Goal: Navigation & Orientation: Find specific page/section

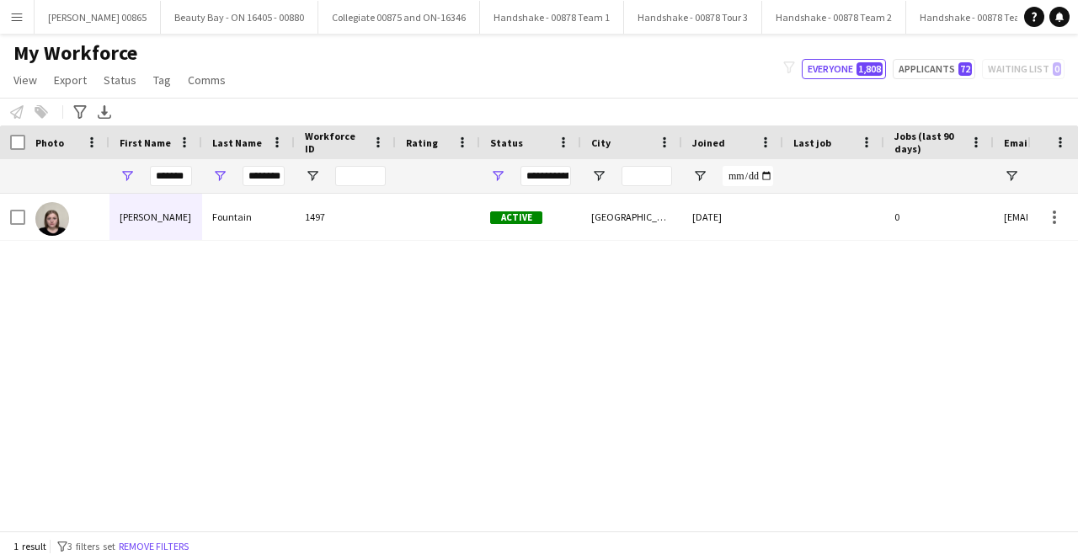
scroll to position [0, 15]
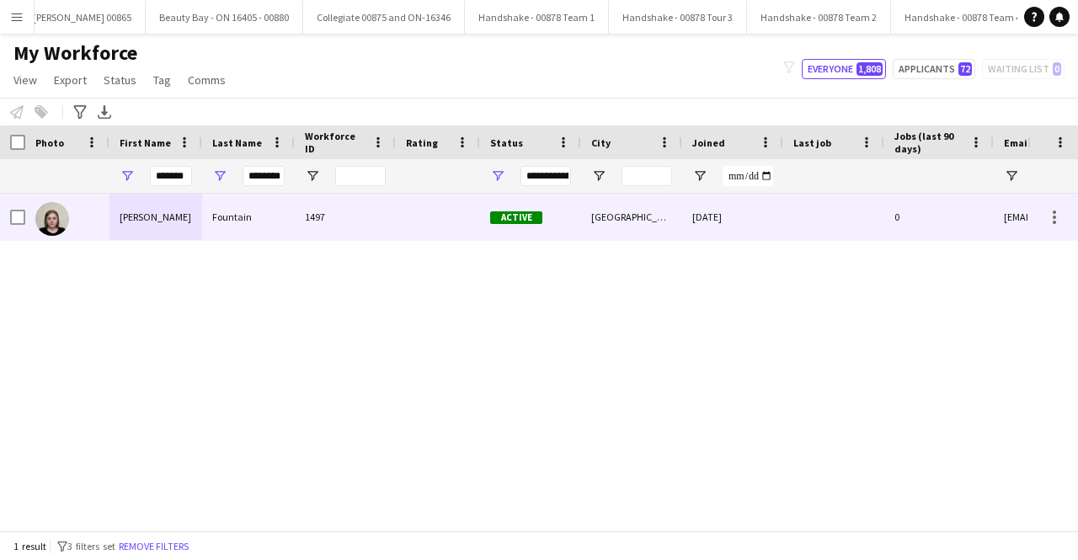
click at [177, 225] on div "[PERSON_NAME]" at bounding box center [155, 217] width 93 height 46
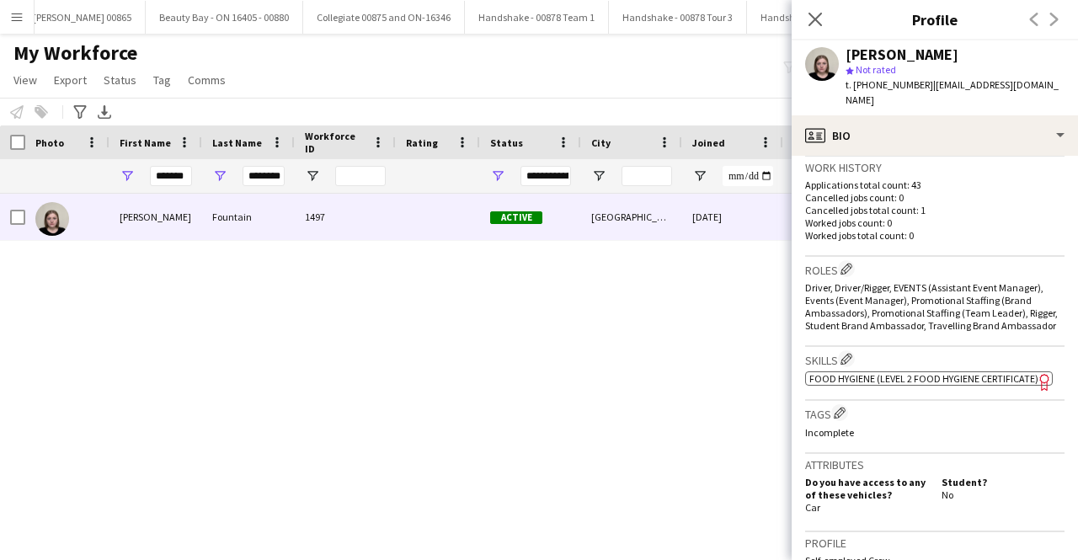
scroll to position [84, 0]
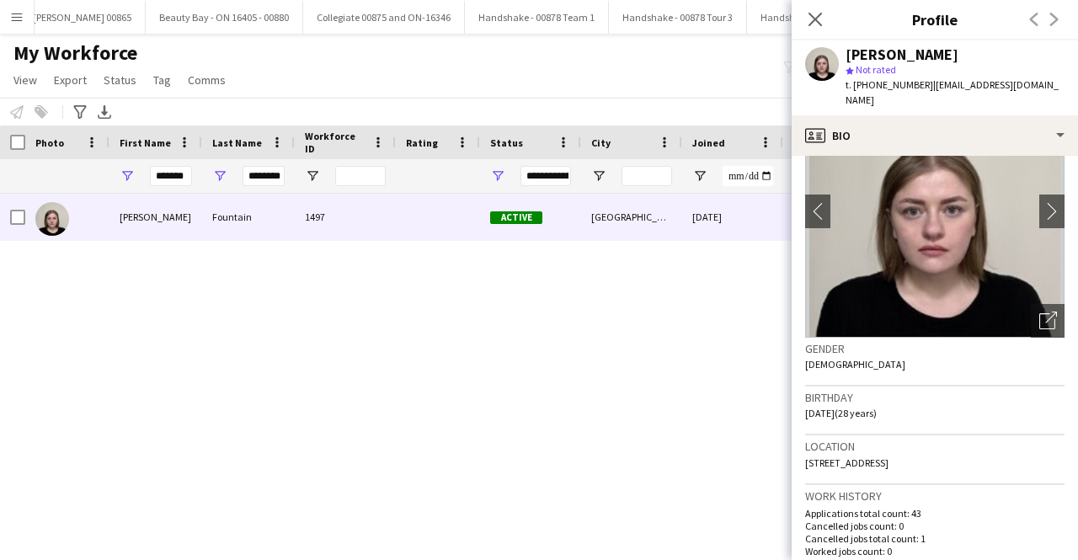
click at [910, 88] on span "t. [PHONE_NUMBER]" at bounding box center [889, 84] width 88 height 13
copy span "447490223224"
click at [749, 14] on button "Handshake - 00878 Team 2 Close" at bounding box center [819, 17] width 144 height 33
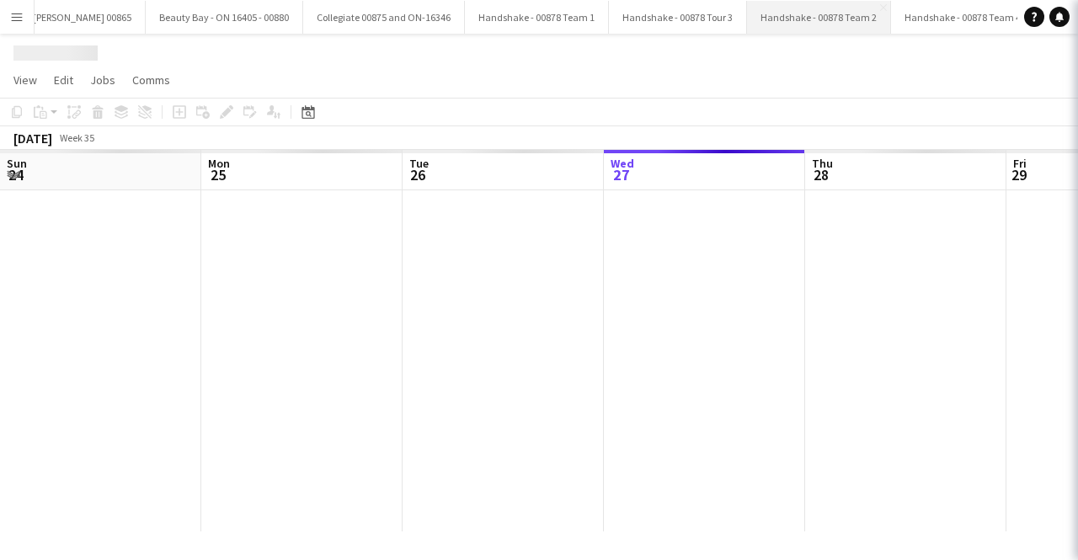
scroll to position [0, 402]
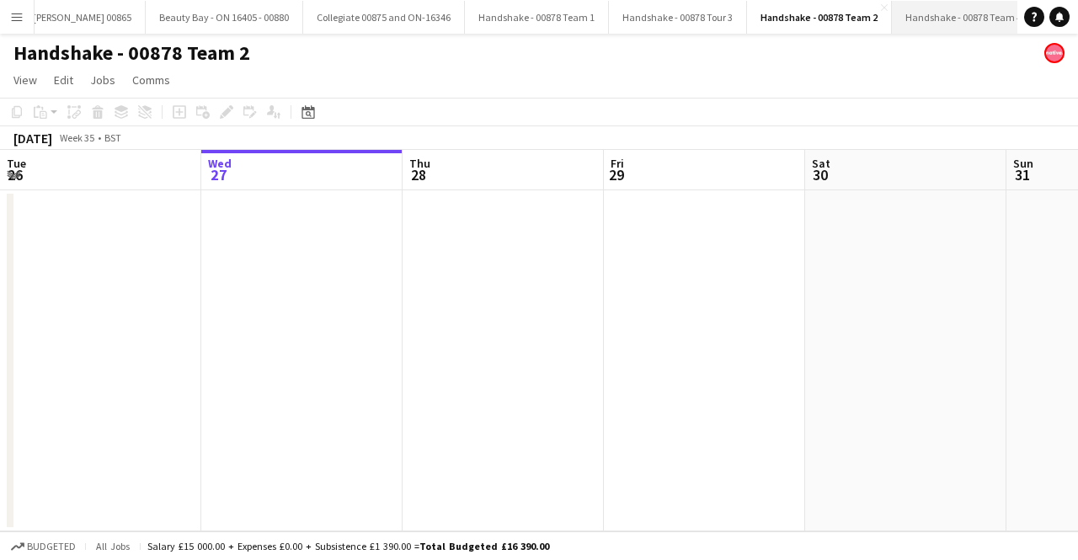
click at [909, 11] on button "Handshake - 00878 Team 4 Close" at bounding box center [964, 17] width 144 height 33
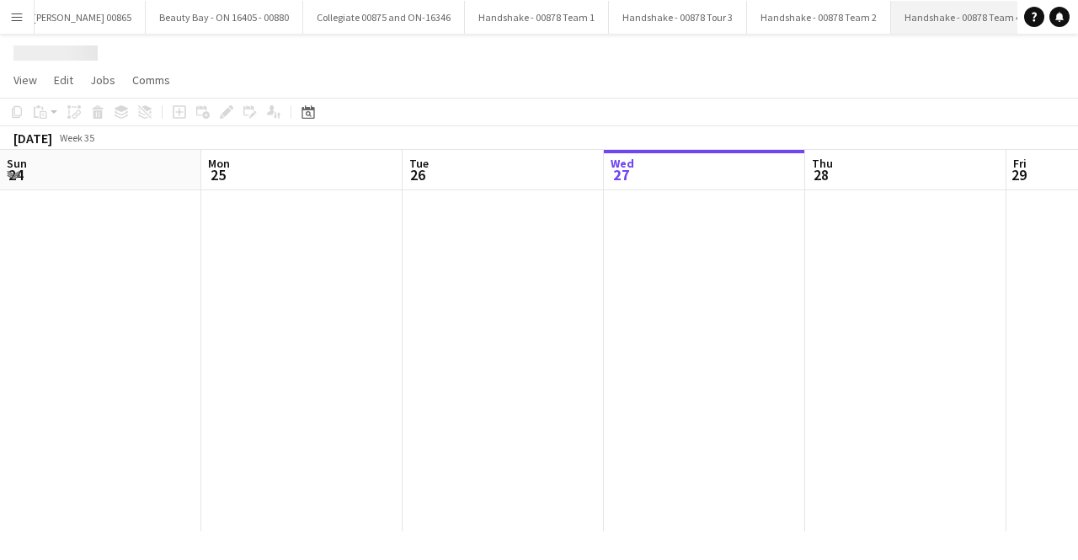
scroll to position [0, 402]
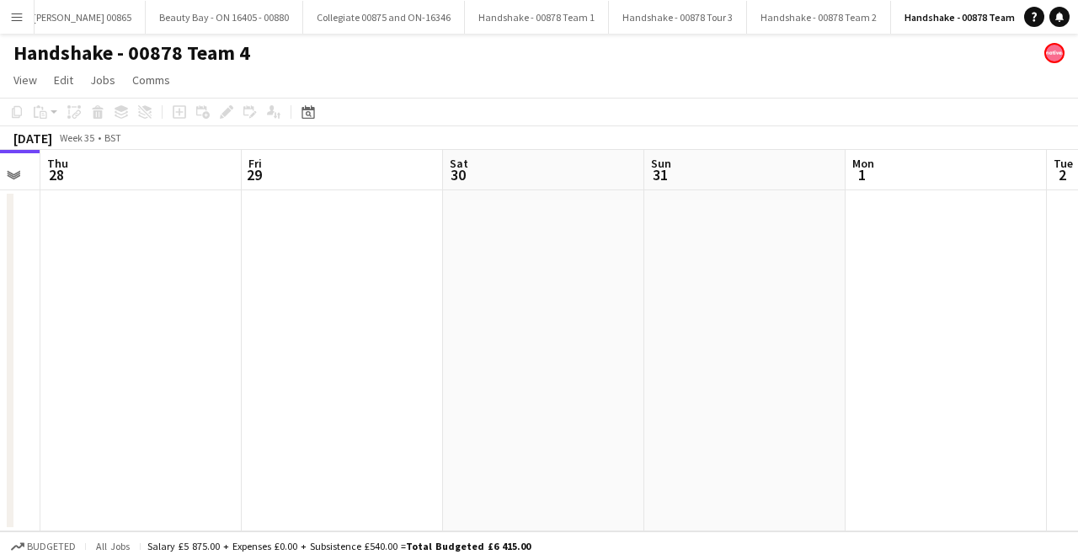
drag, startPoint x: 829, startPoint y: 218, endPoint x: 207, endPoint y: 216, distance: 621.4
click at [230, 218] on app-calendar-viewport "Sun 24 Mon 25 Tue 26 Wed 27 Thu 28 Fri 29 Sat 30 Sun 31 Mon 1 Tue 2 Wed 3" at bounding box center [539, 340] width 1078 height 381
drag, startPoint x: 671, startPoint y: 242, endPoint x: 134, endPoint y: 242, distance: 537.2
click at [134, 242] on app-calendar-viewport "Tue 26 Wed 27 Thu 28 Fri 29 Sat 30 Sun 31 Mon 1 Tue 2 Wed 3 Thu 4 Fri 5 0/1 1 J…" at bounding box center [539, 340] width 1078 height 381
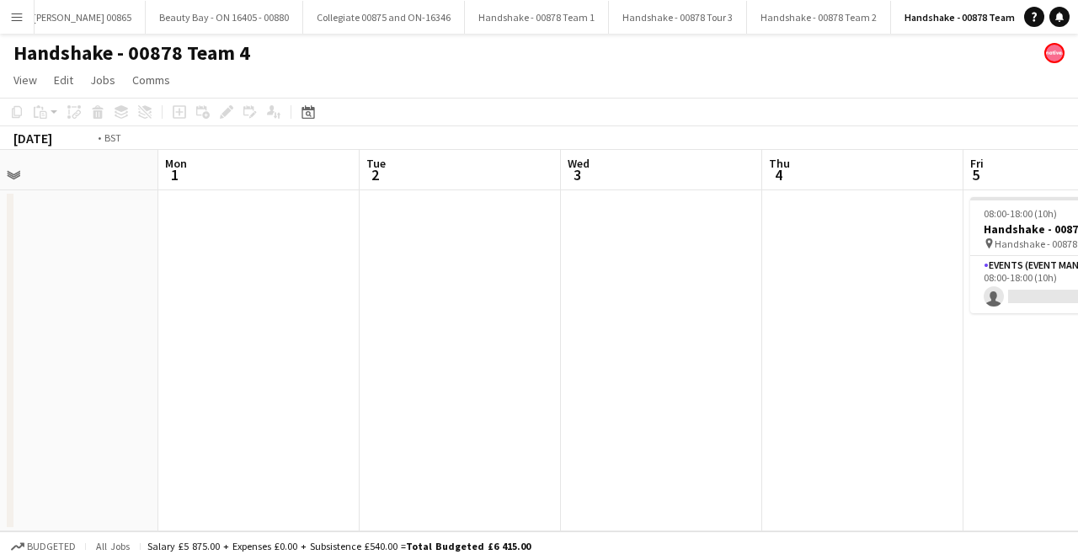
drag, startPoint x: 791, startPoint y: 269, endPoint x: 777, endPoint y: 322, distance: 54.9
click at [245, 253] on app-calendar-viewport "Thu 28 Fri 29 Sat 30 Sun 31 Mon 1 Tue 2 Wed 3 Thu 4 Fri 5 0/1 1 Job Sat 6 Sun 7…" at bounding box center [539, 340] width 1078 height 381
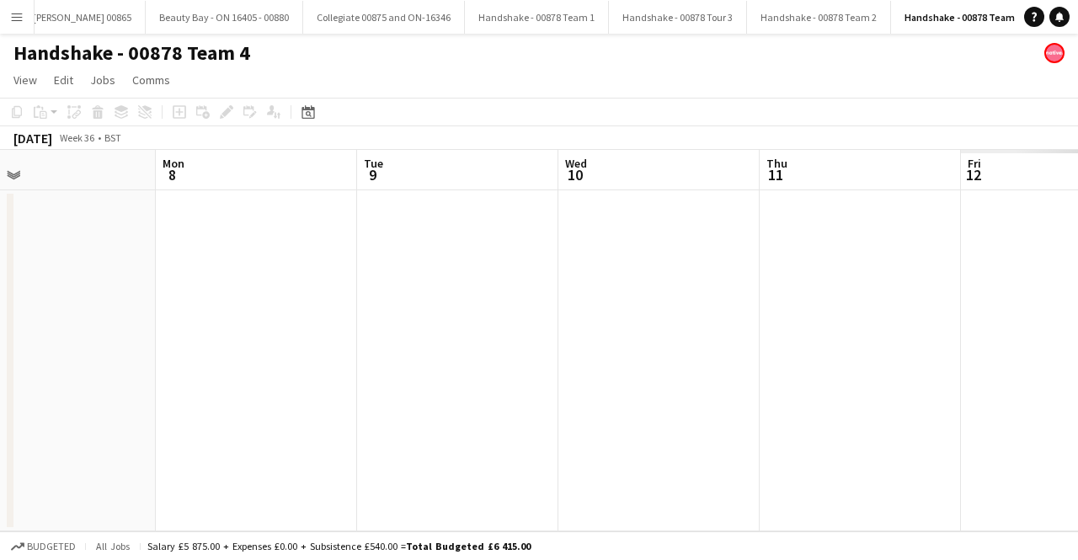
drag, startPoint x: 896, startPoint y: 329, endPoint x: 277, endPoint y: 303, distance: 619.4
click at [209, 306] on app-calendar-viewport "Wed 3 Thu 4 Fri 5 0/1 1 Job Sat 6 Sun 7 Mon 8 Tue 9 Wed 10 Thu 11 Fri 12 Sat 13…" at bounding box center [539, 340] width 1078 height 381
drag, startPoint x: 972, startPoint y: 333, endPoint x: 191, endPoint y: 304, distance: 781.1
click at [191, 304] on app-calendar-viewport "Fri 5 0/1 1 Job Sat 6 Sun 7 Mon 8 Tue 9 Wed 10 Thu 11 Fri 12 Sat 13 Sun 14 Mon …" at bounding box center [539, 340] width 1078 height 381
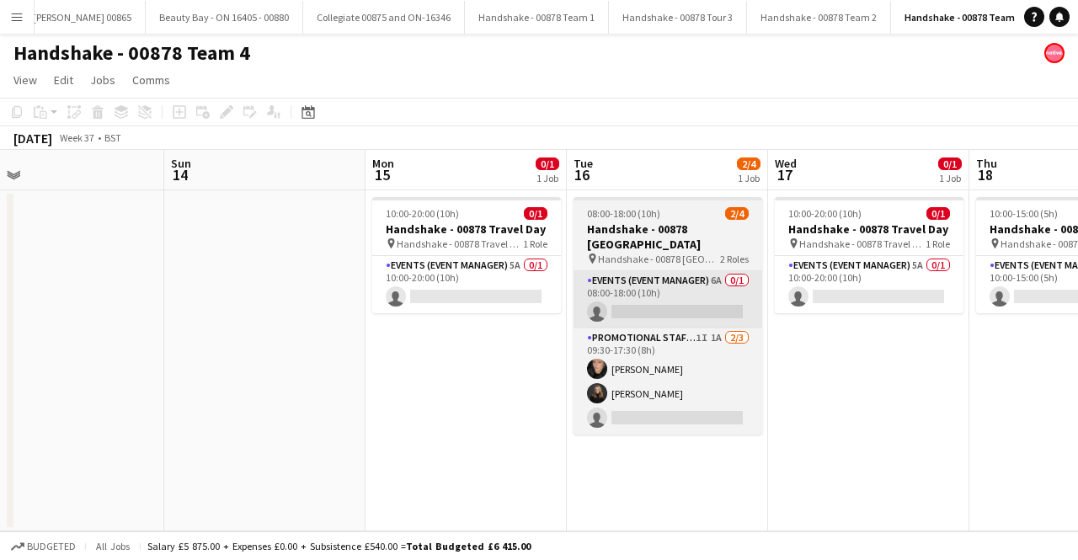
drag, startPoint x: 525, startPoint y: 317, endPoint x: 251, endPoint y: 269, distance: 278.7
click at [131, 269] on app-calendar-viewport "Wed 10 Thu 11 Fri 12 Sat 13 Sun 14 Mon 15 0/1 1 Job Tue 16 2/4 1 Job Wed 17 0/1…" at bounding box center [539, 340] width 1078 height 381
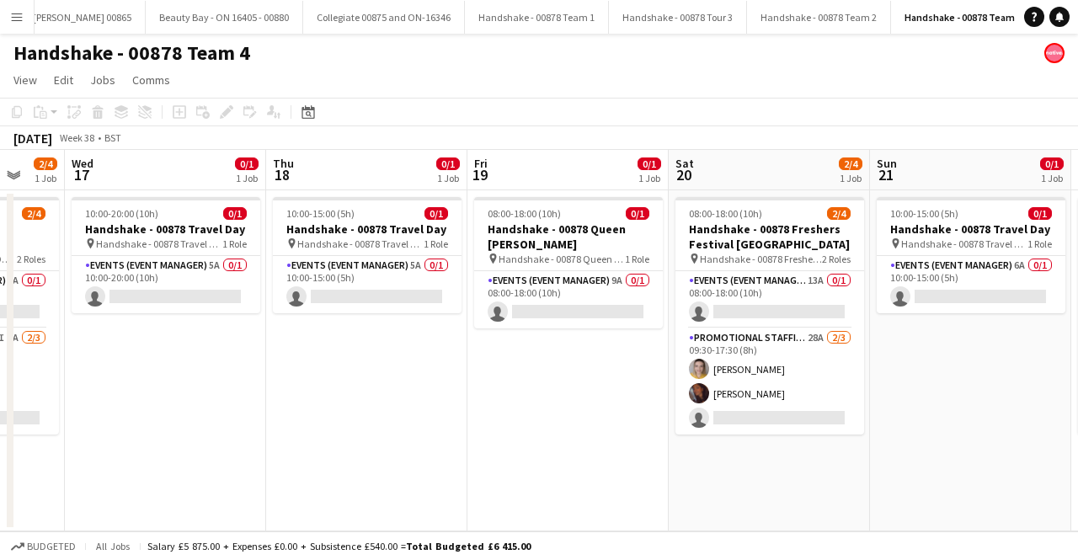
drag, startPoint x: 826, startPoint y: 284, endPoint x: 458, endPoint y: 280, distance: 368.0
click at [458, 280] on app-calendar-viewport "Sun 14 Mon 15 0/1 1 Job Tue 16 2/4 1 Job Wed 17 0/1 1 Job Thu 18 0/1 1 Job Fri …" at bounding box center [539, 340] width 1078 height 381
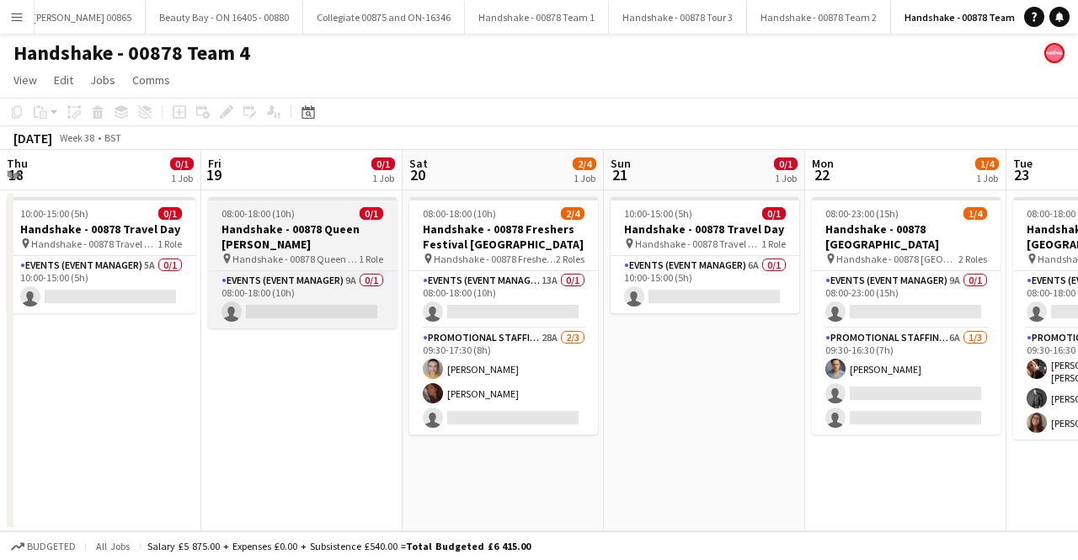
drag, startPoint x: 458, startPoint y: 280, endPoint x: 214, endPoint y: 241, distance: 247.2
click at [212, 243] on app-calendar-viewport "Sun 14 Mon 15 0/1 1 Job Tue 16 2/4 1 Job Wed 17 0/1 1 Job Thu 18 0/1 1 Job Fri …" at bounding box center [539, 340] width 1078 height 381
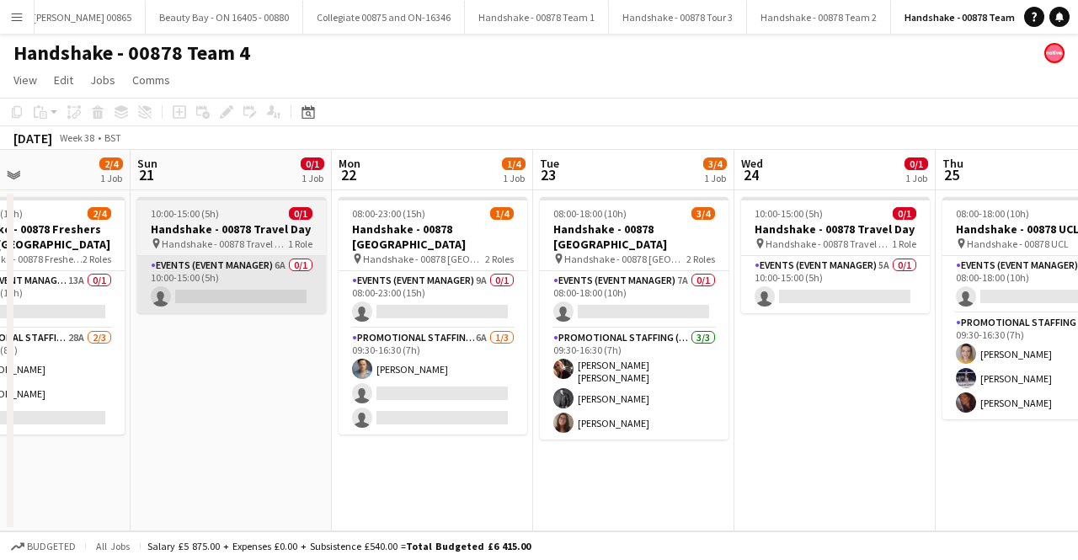
drag, startPoint x: 772, startPoint y: 286, endPoint x: 280, endPoint y: 285, distance: 492.6
click at [262, 285] on app-calendar-viewport "Thu 18 0/1 1 Job Fri 19 0/1 1 Job Sat 20 2/4 1 Job Sun 21 0/1 1 Job Mon 22 1/4 …" at bounding box center [539, 340] width 1078 height 381
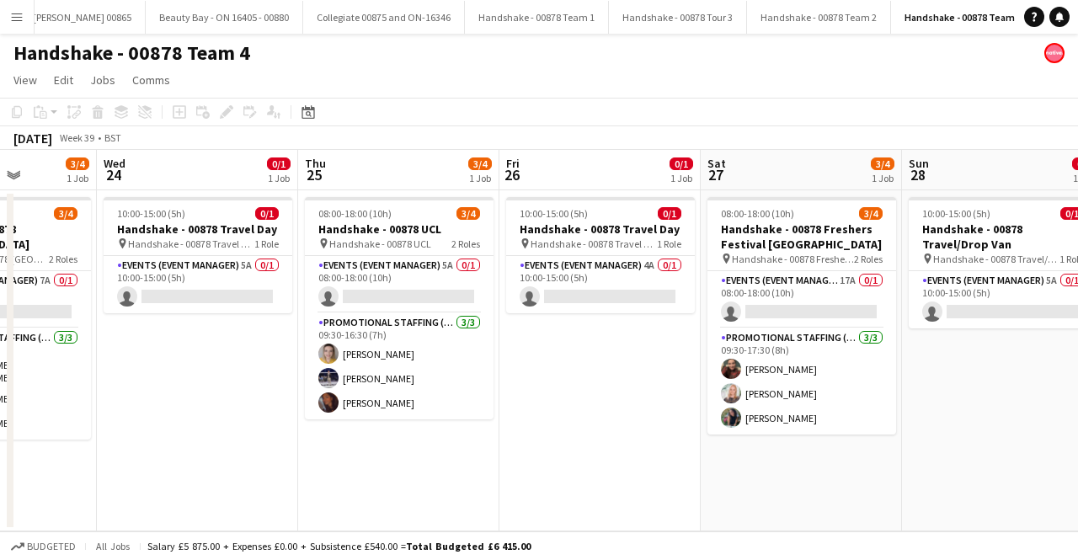
scroll to position [0, 711]
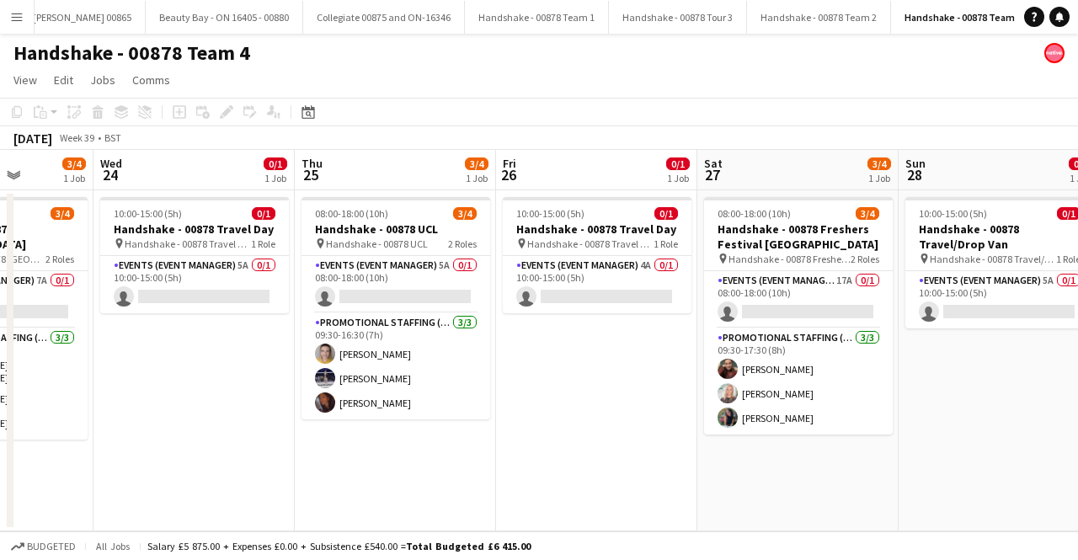
drag, startPoint x: 704, startPoint y: 284, endPoint x: 100, endPoint y: 284, distance: 603.7
click at [100, 284] on app-calendar-viewport "Sat 20 2/4 1 Job Sun 21 0/1 1 Job Mon 22 1/4 1 Job Tue 23 3/4 1 Job Wed 24 0/1 …" at bounding box center [539, 340] width 1078 height 381
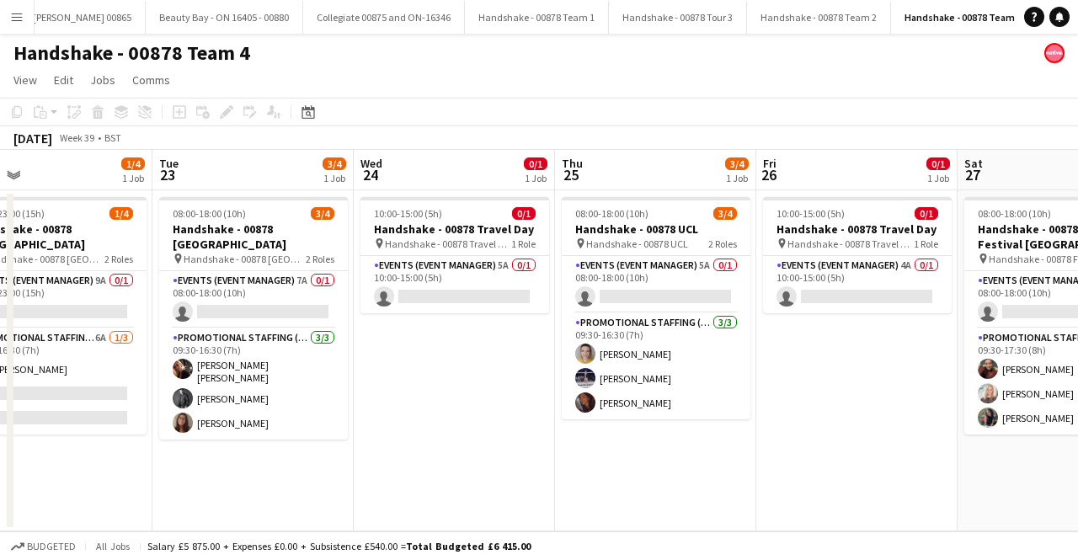
scroll to position [0, 436]
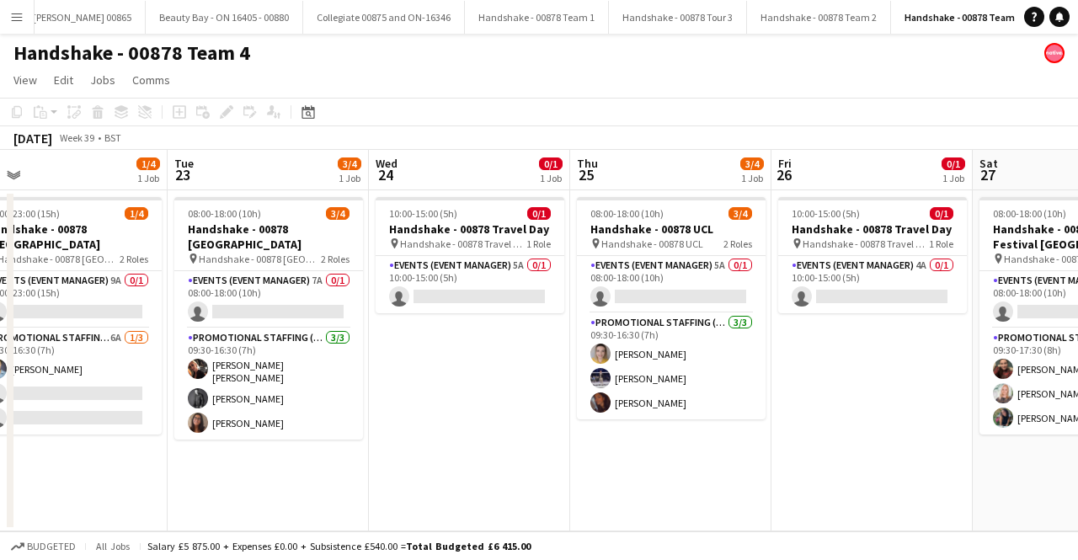
drag, startPoint x: 181, startPoint y: 344, endPoint x: 456, endPoint y: 356, distance: 275.6
click at [456, 356] on app-calendar-viewport "Sat 20 2/4 1 Job Sun 21 0/1 1 Job Mon 22 1/4 1 Job Tue 23 3/4 1 Job Wed 24 0/1 …" at bounding box center [539, 340] width 1078 height 381
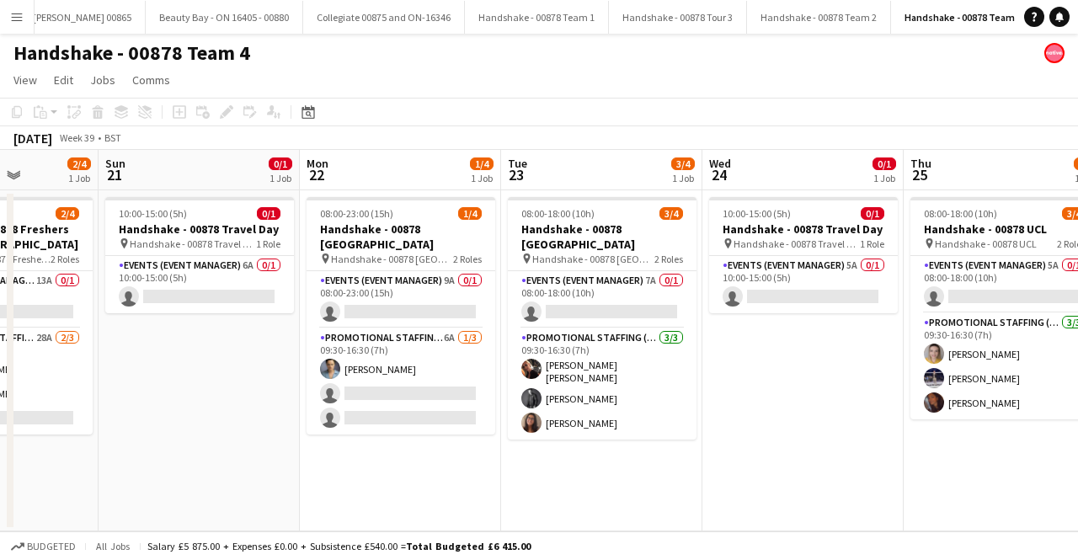
drag, startPoint x: 456, startPoint y: 356, endPoint x: 790, endPoint y: 354, distance: 333.4
click at [790, 354] on app-calendar-viewport "Thu 18 0/1 1 Job Fri 19 0/1 1 Job Sat 20 2/4 1 Job Sun 21 0/1 1 Job Mon 22 1/4 …" at bounding box center [539, 340] width 1078 height 381
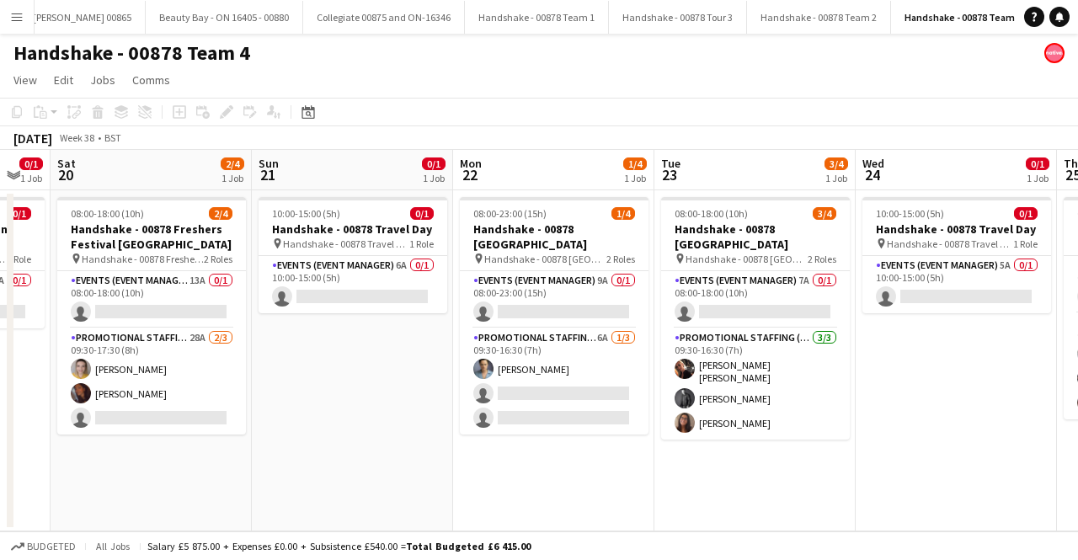
drag, startPoint x: 214, startPoint y: 384, endPoint x: 368, endPoint y: 384, distance: 154.1
click at [368, 384] on app-calendar-viewport "Thu 18 0/1 1 Job Fri 19 0/1 1 Job Sat 20 2/4 1 Job Sun 21 0/1 1 Job Mon 22 1/4 …" at bounding box center [539, 340] width 1078 height 381
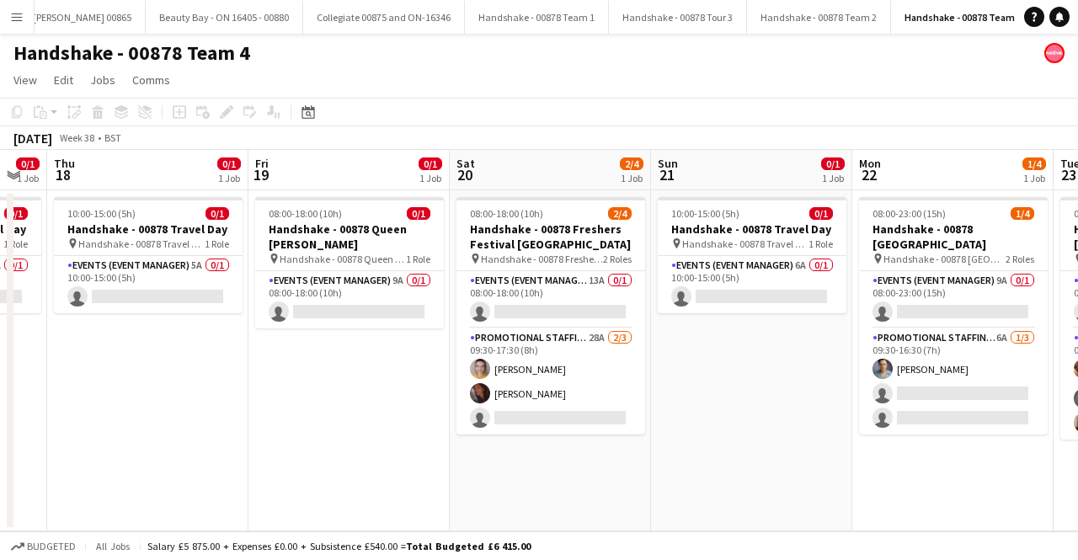
drag, startPoint x: 368, startPoint y: 384, endPoint x: 751, endPoint y: 447, distance: 388.3
click at [766, 449] on app-calendar-viewport "Tue 16 2/4 1 Job Wed 17 0/1 1 Job Thu 18 0/1 1 Job Fri 19 0/1 1 Job Sat 20 2/4 …" at bounding box center [539, 340] width 1078 height 381
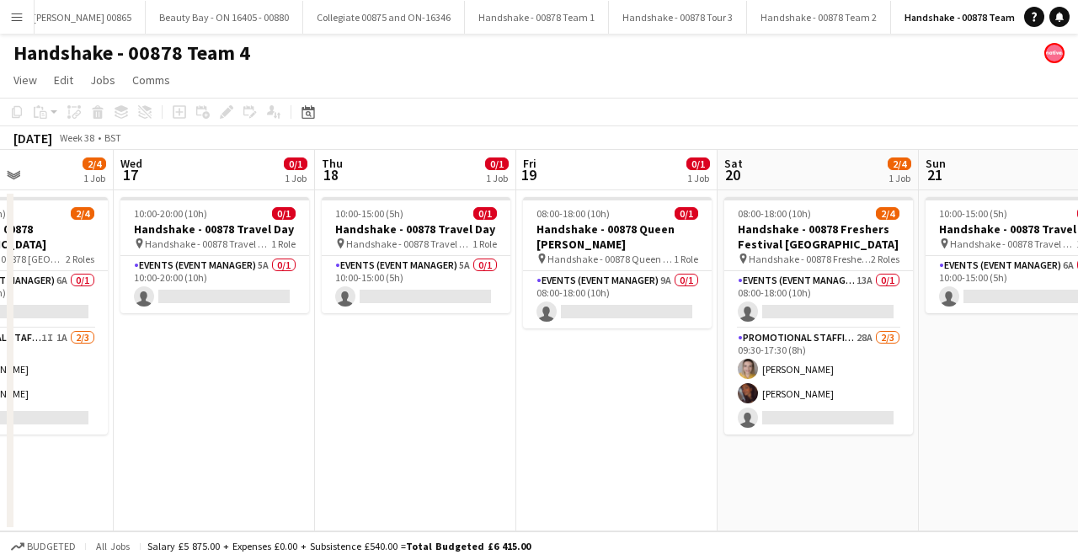
drag, startPoint x: 323, startPoint y: 430, endPoint x: 592, endPoint y: 427, distance: 268.6
click at [592, 427] on app-calendar-viewport "Sun 14 Mon 15 0/1 1 Job Tue 16 2/4 1 Job Wed 17 0/1 1 Job Thu 18 0/1 1 Job Fri …" at bounding box center [539, 340] width 1078 height 381
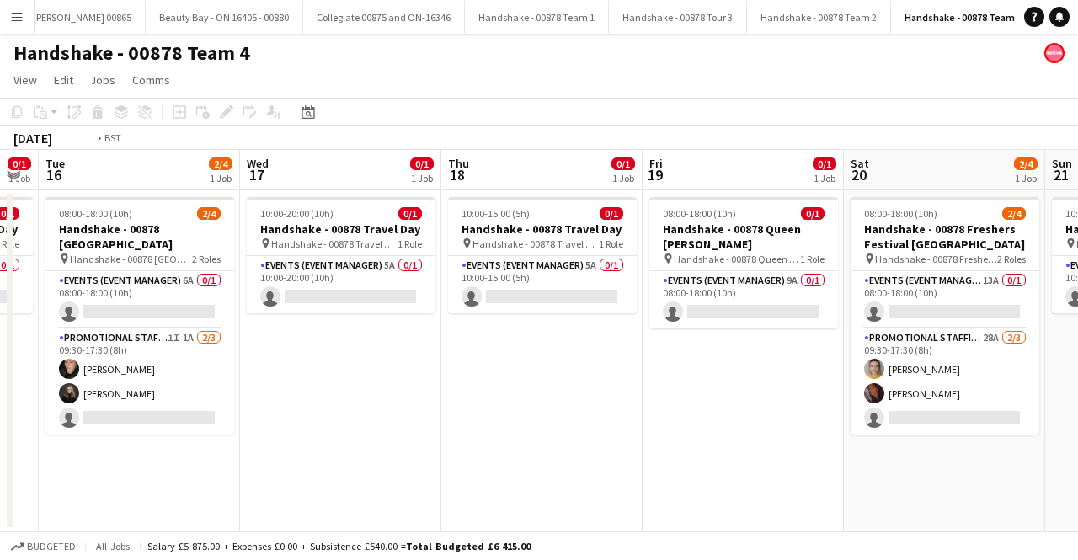
scroll to position [0, 354]
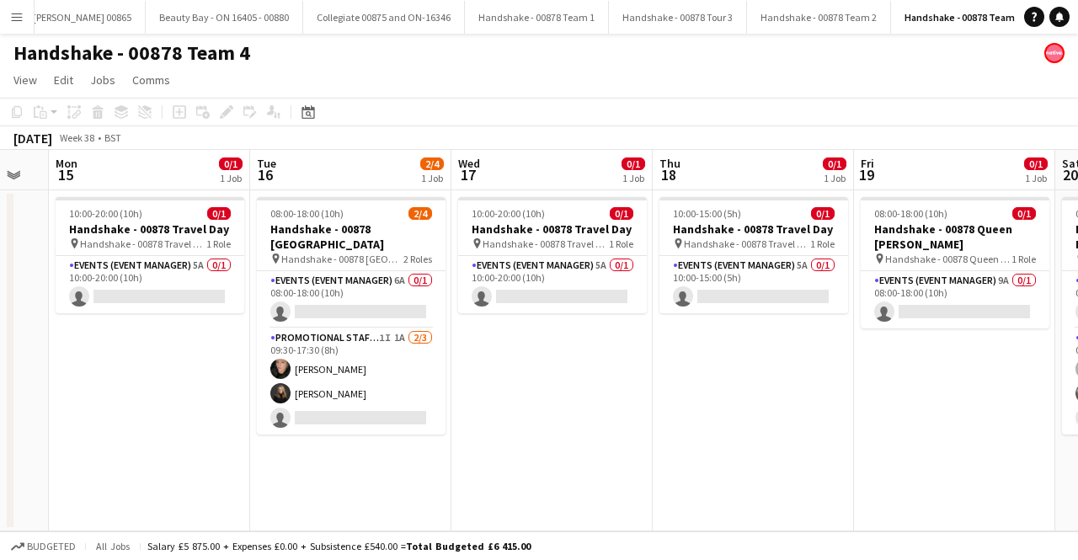
drag, startPoint x: 358, startPoint y: 397, endPoint x: 696, endPoint y: 386, distance: 338.7
click at [696, 386] on app-calendar-viewport "Sat 13 Sun 14 Mon 15 0/1 1 Job Tue 16 2/4 1 Job Wed 17 0/1 1 Job Thu 18 0/1 1 J…" at bounding box center [539, 340] width 1078 height 381
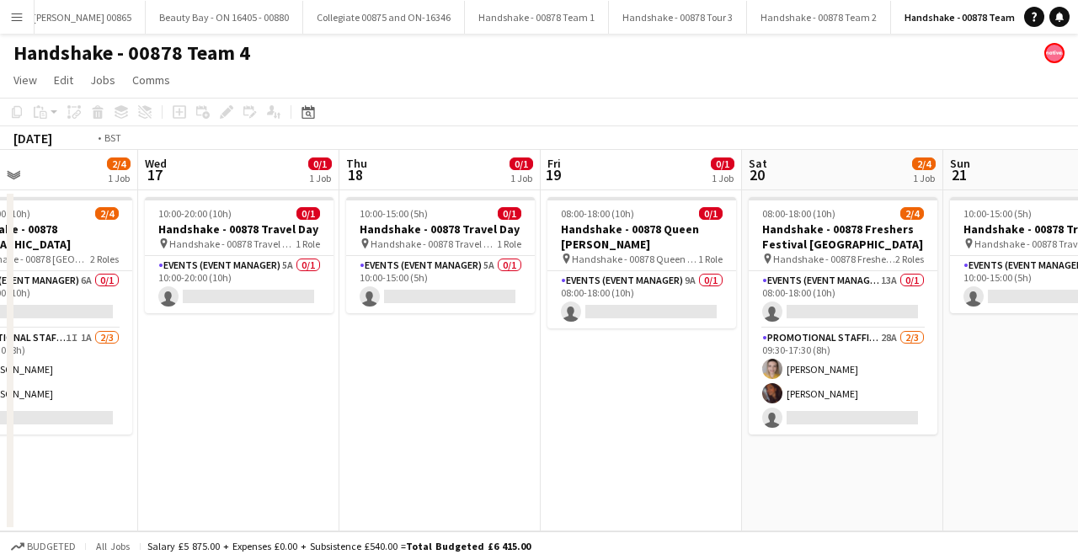
drag, startPoint x: 820, startPoint y: 380, endPoint x: 438, endPoint y: 407, distance: 383.2
click at [438, 407] on app-calendar-viewport "Sat 13 Sun 14 Mon 15 0/1 1 Job Tue 16 2/4 1 Job Wed 17 0/1 1 Job Thu 18 0/1 1 J…" at bounding box center [539, 340] width 1078 height 381
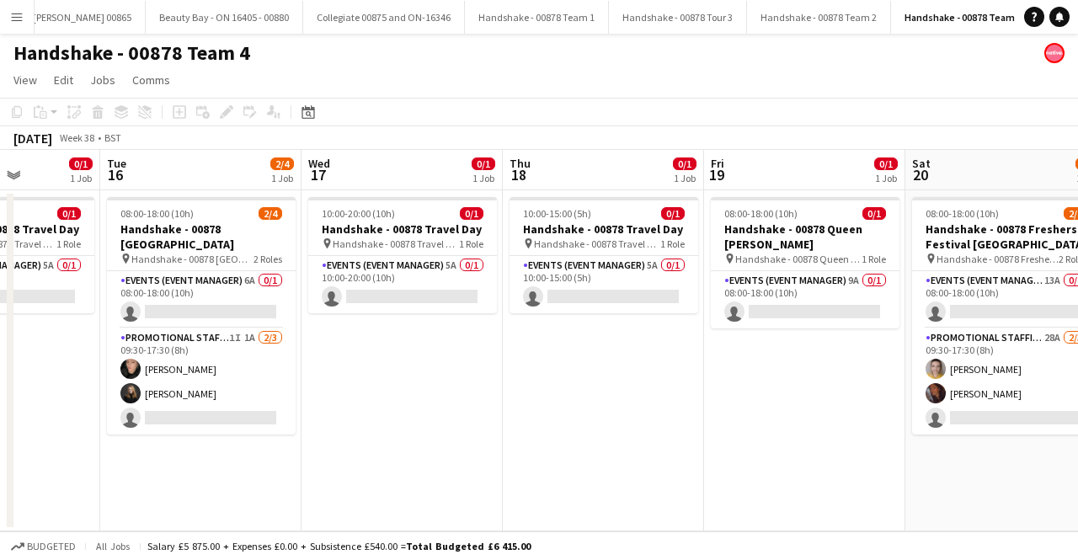
drag, startPoint x: 792, startPoint y: 361, endPoint x: 199, endPoint y: 386, distance: 594.1
click at [200, 386] on app-calendar-viewport "Sat 13 Sun 14 Mon 15 0/1 1 Job Tue 16 2/4 1 Job Wed 17 0/1 1 Job Thu 18 0/1 1 J…" at bounding box center [539, 340] width 1078 height 381
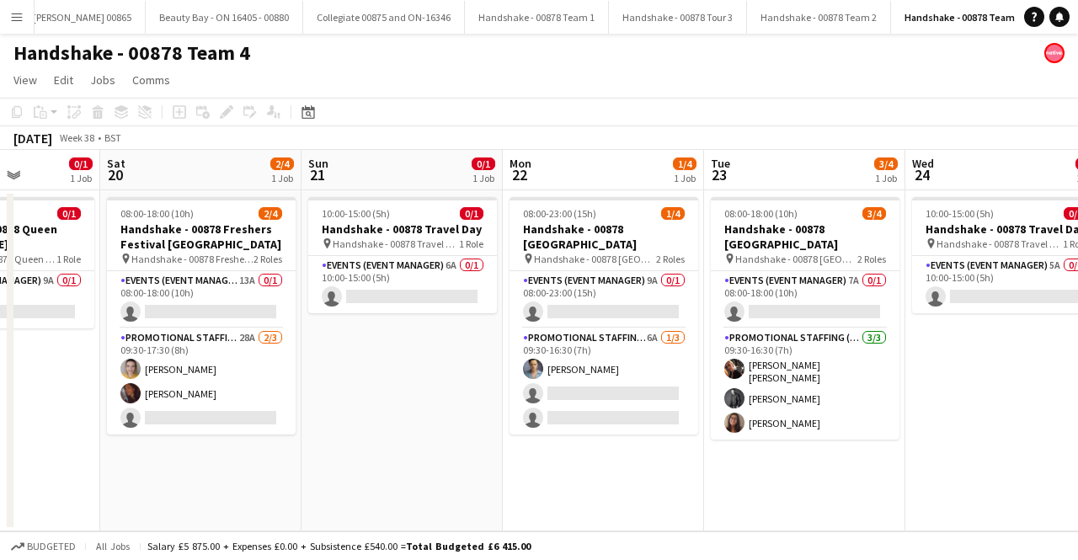
scroll to position [0, 523]
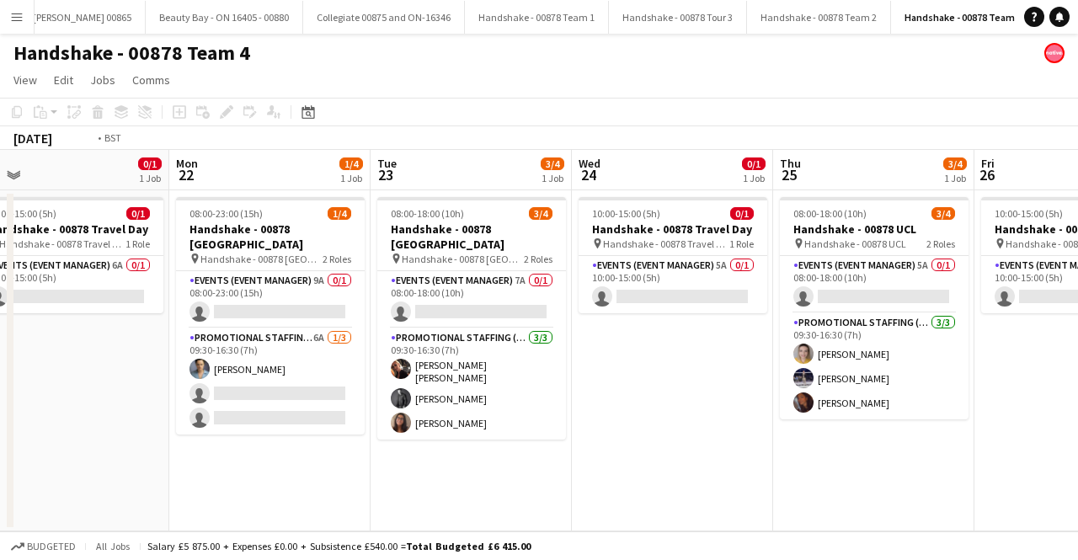
drag, startPoint x: 982, startPoint y: 402, endPoint x: 466, endPoint y: 410, distance: 515.4
click at [466, 410] on app-calendar-viewport "Wed 17 0/1 1 Job Thu 18 0/1 1 Job Fri 19 0/1 1 Job Sat 20 2/4 1 Job Sun 21 0/1 …" at bounding box center [539, 340] width 1078 height 381
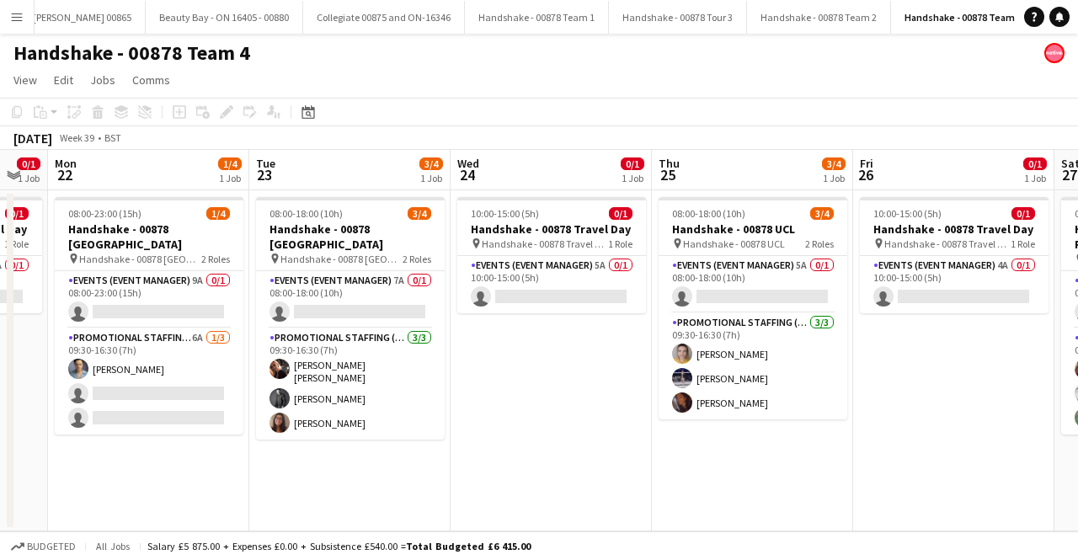
drag, startPoint x: 760, startPoint y: 413, endPoint x: 418, endPoint y: 440, distance: 343.7
click at [418, 440] on app-calendar-viewport "Fri 19 0/1 1 Job Sat 20 2/4 1 Job Sun 21 0/1 1 Job Mon 22 1/4 1 Job Tue 23 3/4 …" at bounding box center [539, 340] width 1078 height 381
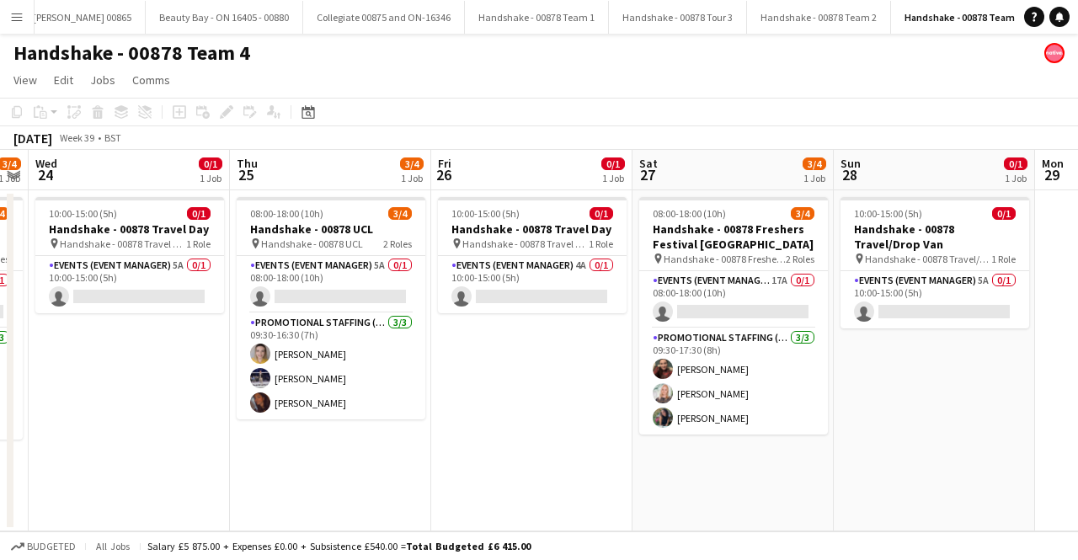
scroll to position [0, 424]
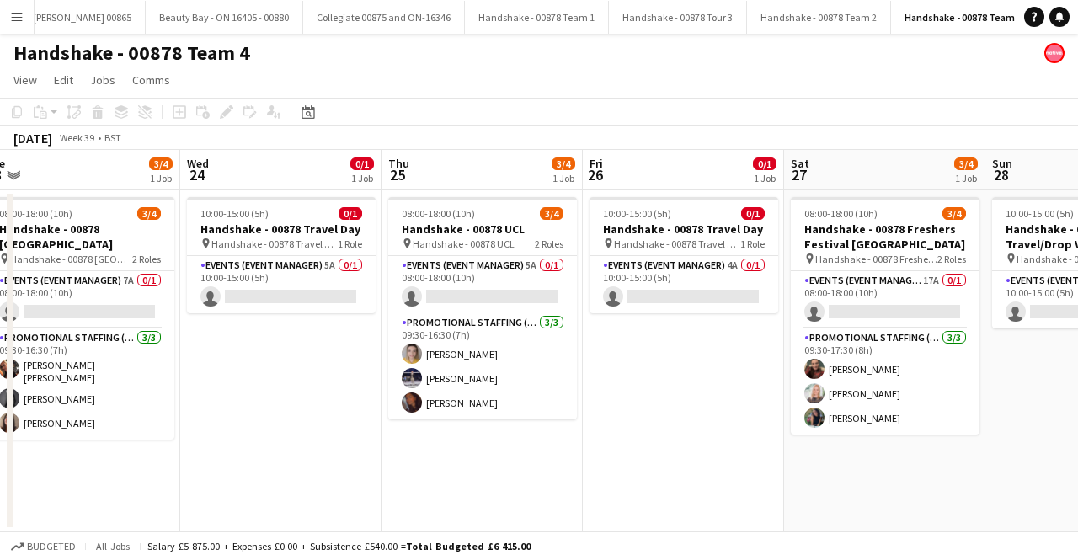
click at [663, 423] on app-calendar-viewport "Sun 21 0/1 1 Job Mon 22 1/4 1 Job Tue 23 3/4 1 Job Wed 24 0/1 1 Job Thu 25 3/4 …" at bounding box center [539, 340] width 1078 height 381
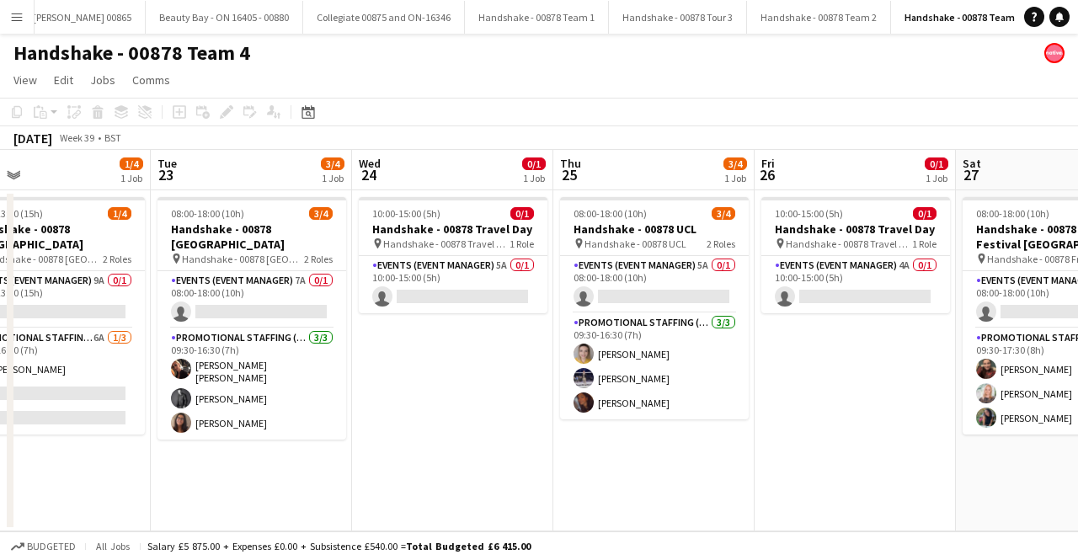
drag, startPoint x: 635, startPoint y: 423, endPoint x: 807, endPoint y: 426, distance: 171.8
click at [807, 426] on app-calendar-viewport "Sat 20 2/4 1 Job Sun 21 0/1 1 Job Mon 22 1/4 1 Job Tue 23 3/4 1 Job Wed 24 0/1 …" at bounding box center [539, 340] width 1078 height 381
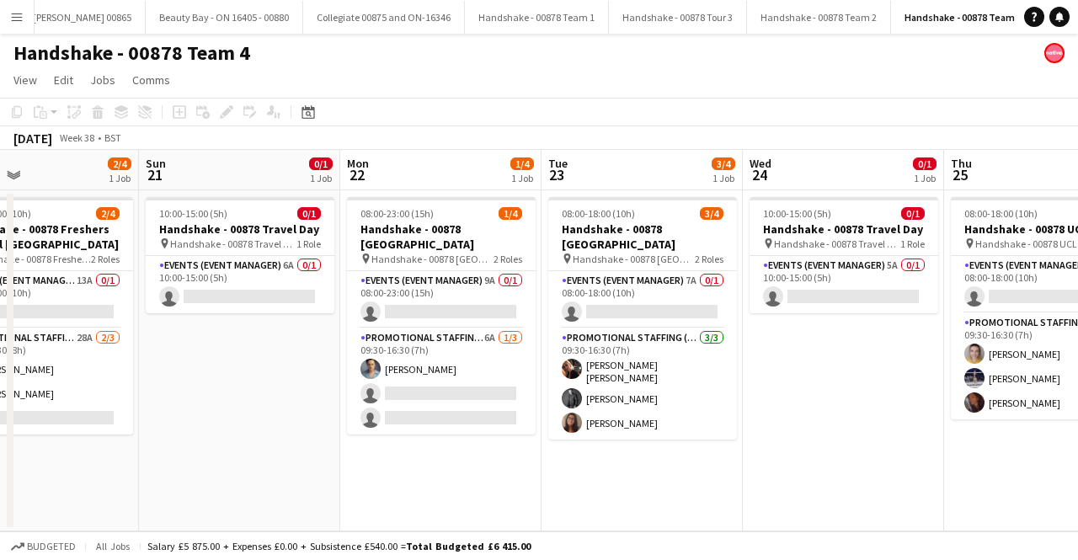
drag, startPoint x: 507, startPoint y: 427, endPoint x: 898, endPoint y: 415, distance: 391.7
click at [898, 415] on app-calendar-viewport "Thu 18 0/1 1 Job Fri 19 0/1 1 Job Sat 20 2/4 1 Job Sun 21 0/1 1 Job Mon 22 1/4 …" at bounding box center [539, 340] width 1078 height 381
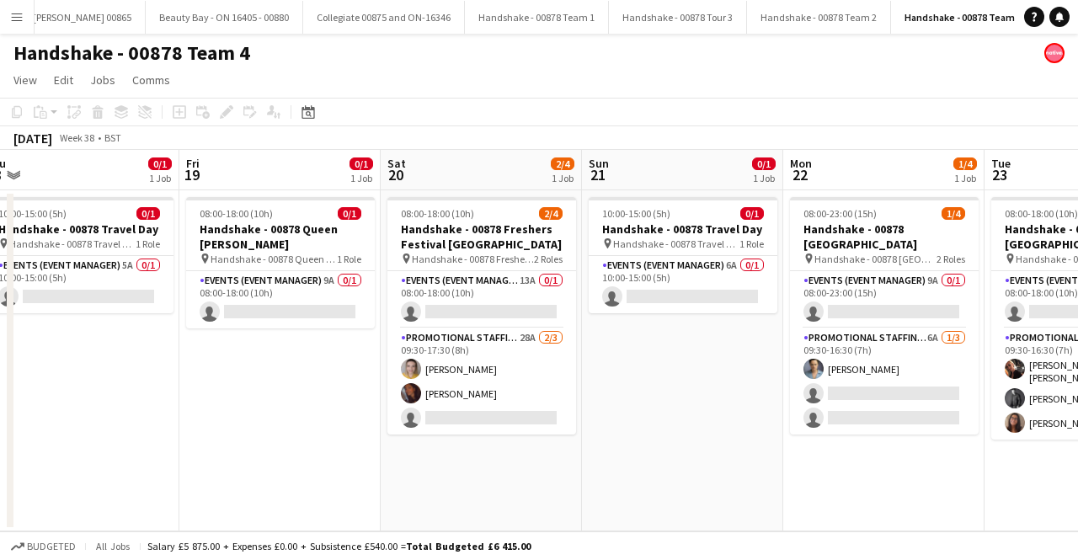
drag, startPoint x: 421, startPoint y: 432, endPoint x: 1065, endPoint y: 436, distance: 644.1
click at [1065, 436] on app-calendar-viewport "Tue 16 2/4 1 Job Wed 17 0/1 1 Job Thu 18 0/1 1 Job Fri 19 0/1 1 Job Sat 20 2/4 …" at bounding box center [539, 340] width 1078 height 381
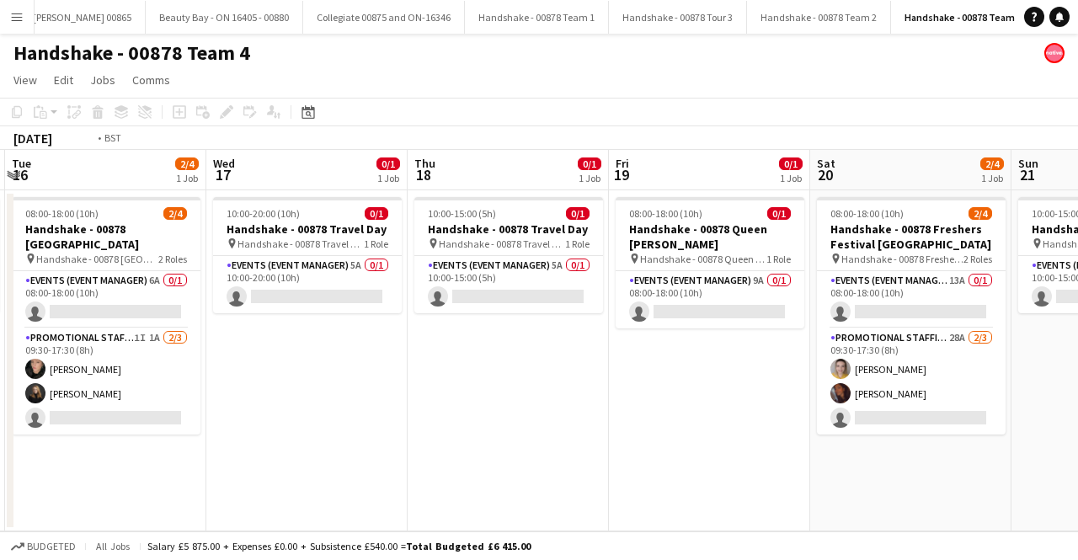
scroll to position [0, 429]
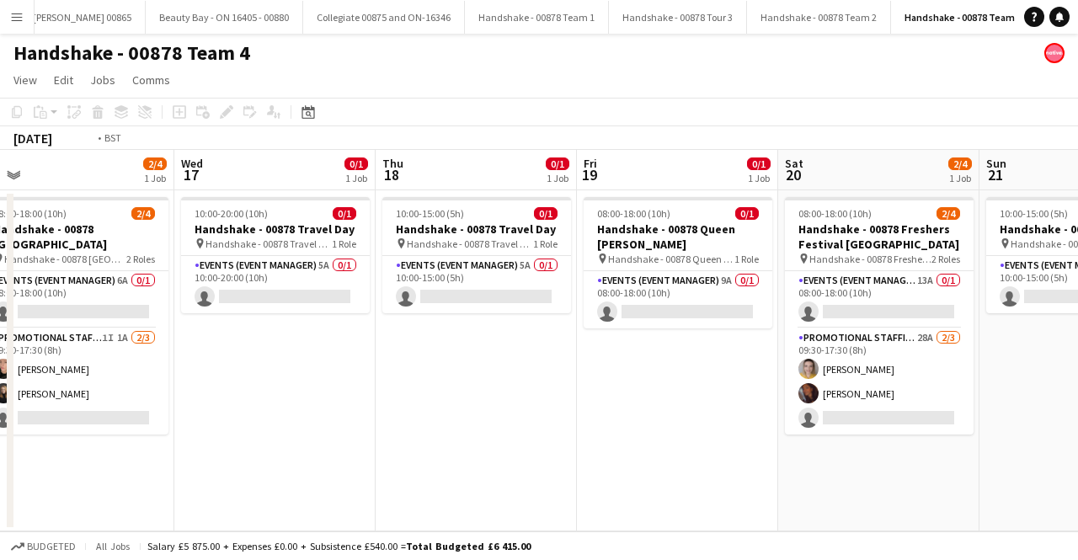
drag, startPoint x: 382, startPoint y: 436, endPoint x: 981, endPoint y: 441, distance: 598.7
click at [981, 441] on app-calendar-viewport "Sun 14 Mon 15 0/1 1 Job Tue 16 2/4 1 Job Wed 17 0/1 1 Job Thu 18 0/1 1 Job Fri …" at bounding box center [539, 340] width 1078 height 381
